Goal: Navigation & Orientation: Find specific page/section

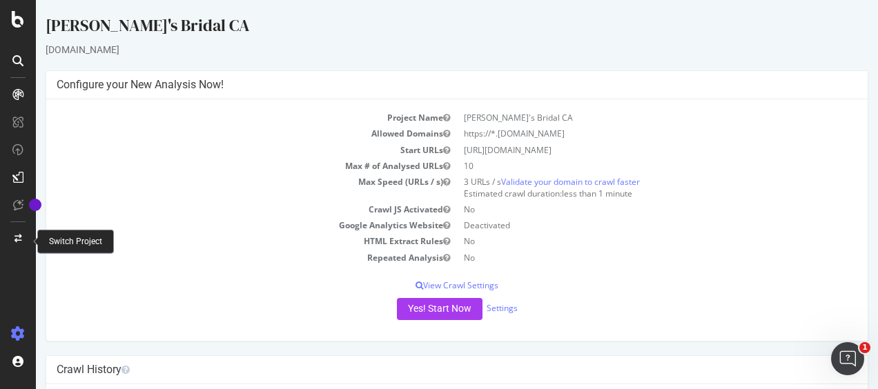
click at [12, 242] on div at bounding box center [17, 239] width 33 height 22
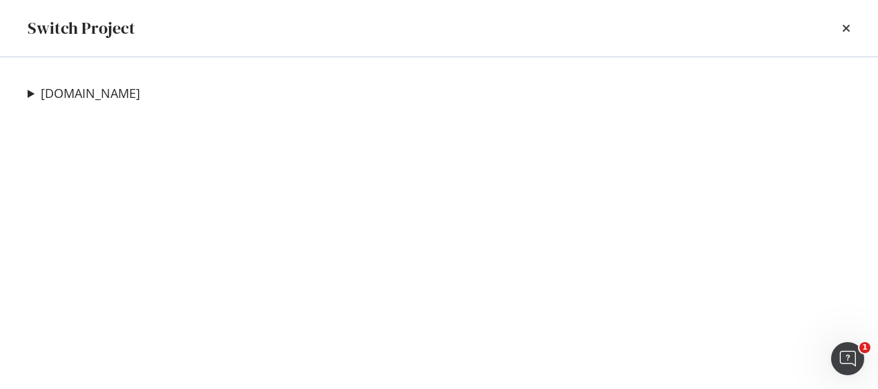
click at [34, 91] on summary "davidsbridal.com" at bounding box center [84, 94] width 113 height 18
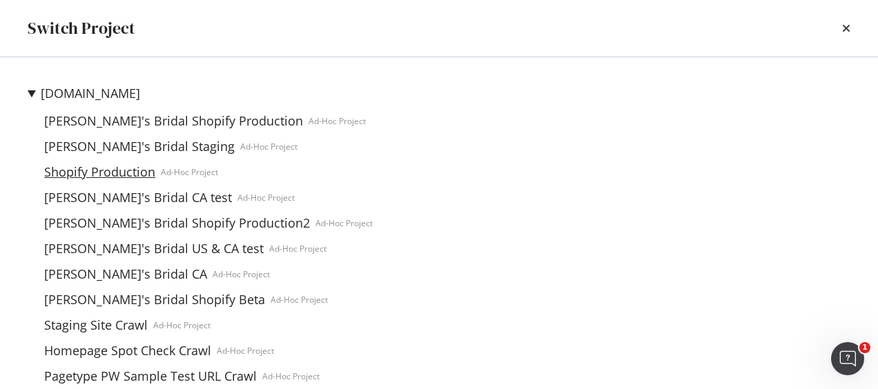
click at [108, 171] on link "Shopify Production" at bounding box center [100, 172] width 122 height 14
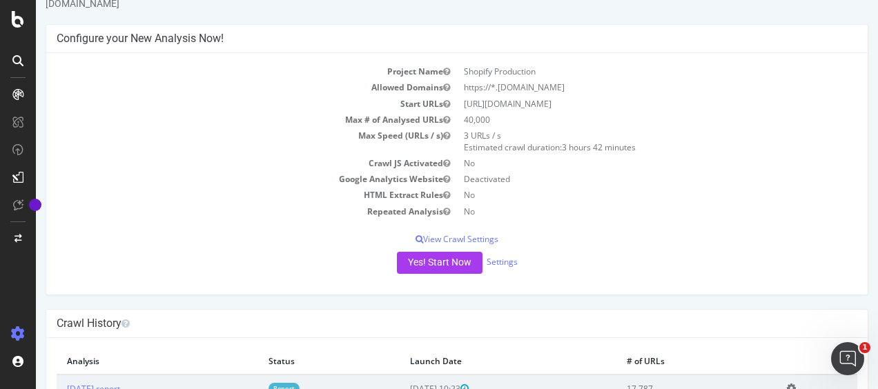
scroll to position [150, 0]
